Goal: Task Accomplishment & Management: Manage account settings

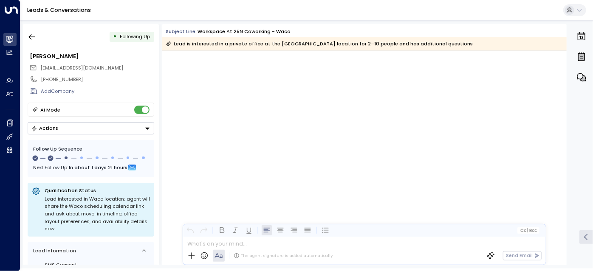
scroll to position [979, 0]
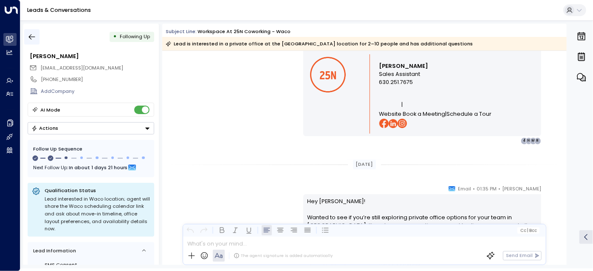
click at [27, 41] on button "button" at bounding box center [31, 36] width 15 height 15
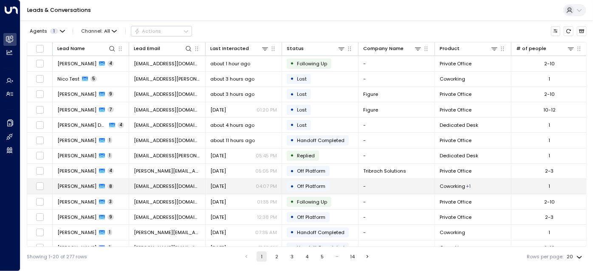
click at [246, 181] on td "[DATE] 04:07 PM" at bounding box center [244, 186] width 76 height 15
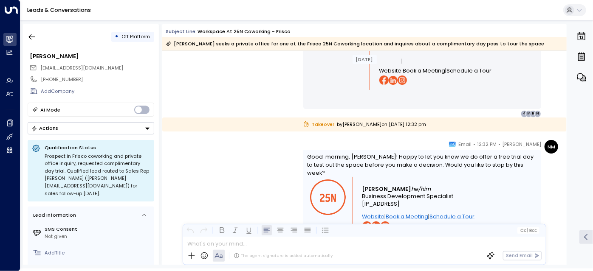
scroll to position [804, 0]
click at [35, 35] on icon "button" at bounding box center [32, 37] width 8 height 8
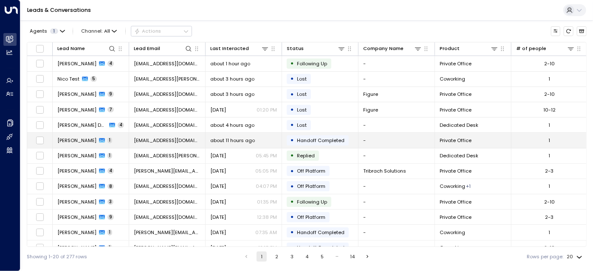
click at [255, 135] on td "about 11 hours ago" at bounding box center [244, 140] width 76 height 15
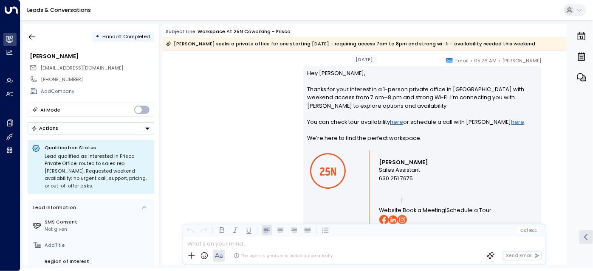
scroll to position [631, 0]
click at [352, 60] on span "1 new message" at bounding box center [359, 58] width 43 height 7
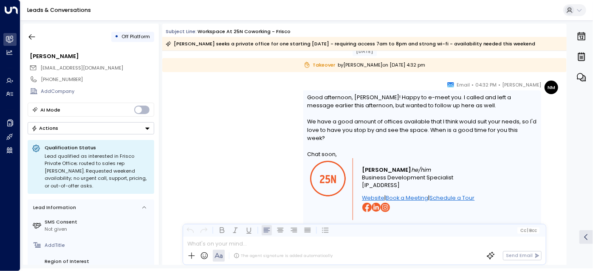
scroll to position [881, 0]
